Goal: Transaction & Acquisition: Purchase product/service

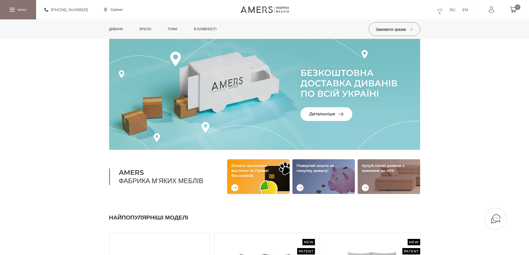
click at [114, 32] on link "Дивани" at bounding box center [116, 28] width 22 height 19
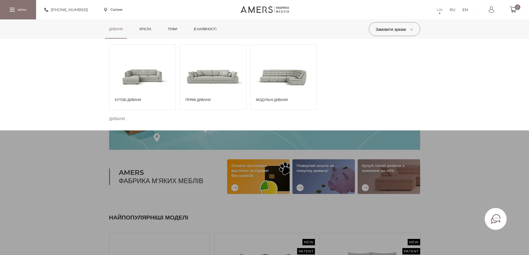
click at [238, 79] on span at bounding box center [213, 76] width 66 height 39
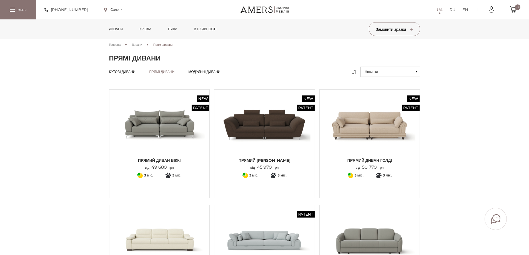
scroll to position [83, 0]
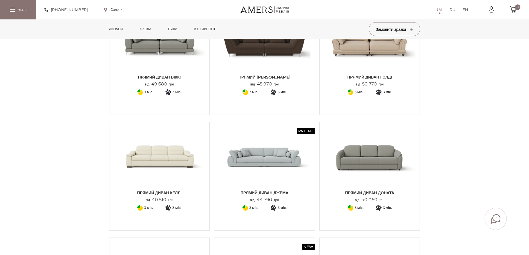
click at [357, 157] on img at bounding box center [370, 156] width 92 height 61
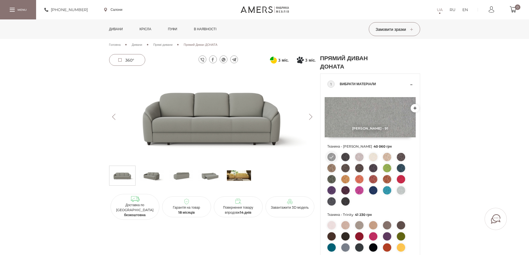
click at [253, 139] on img at bounding box center [212, 117] width 207 height 92
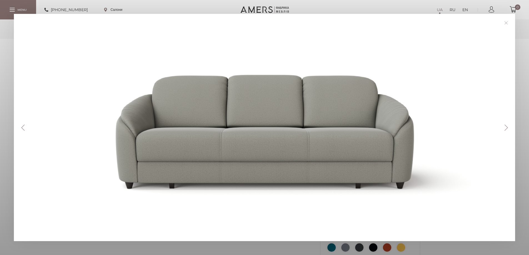
click at [511, 129] on button "Next" at bounding box center [507, 128] width 10 height 6
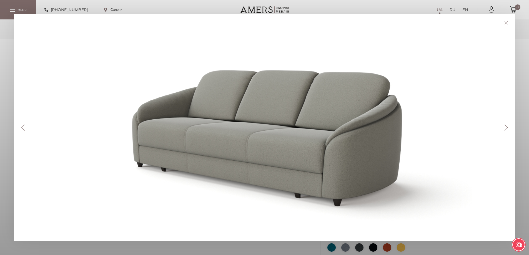
click at [511, 129] on button "Next" at bounding box center [507, 128] width 10 height 6
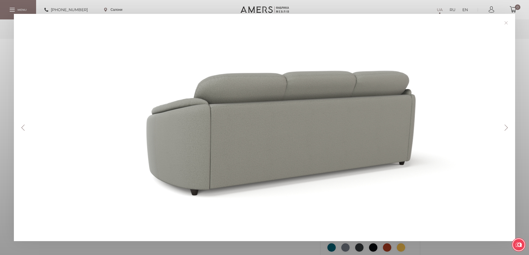
click at [511, 129] on button "Next" at bounding box center [507, 128] width 10 height 6
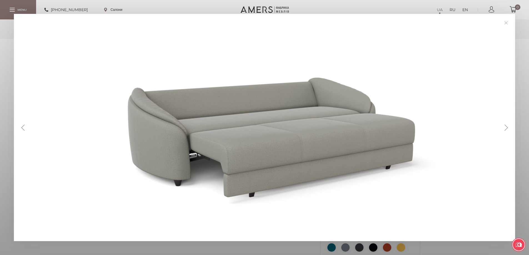
click at [511, 129] on button "Next" at bounding box center [507, 128] width 10 height 6
